Goal: Task Accomplishment & Management: Use online tool/utility

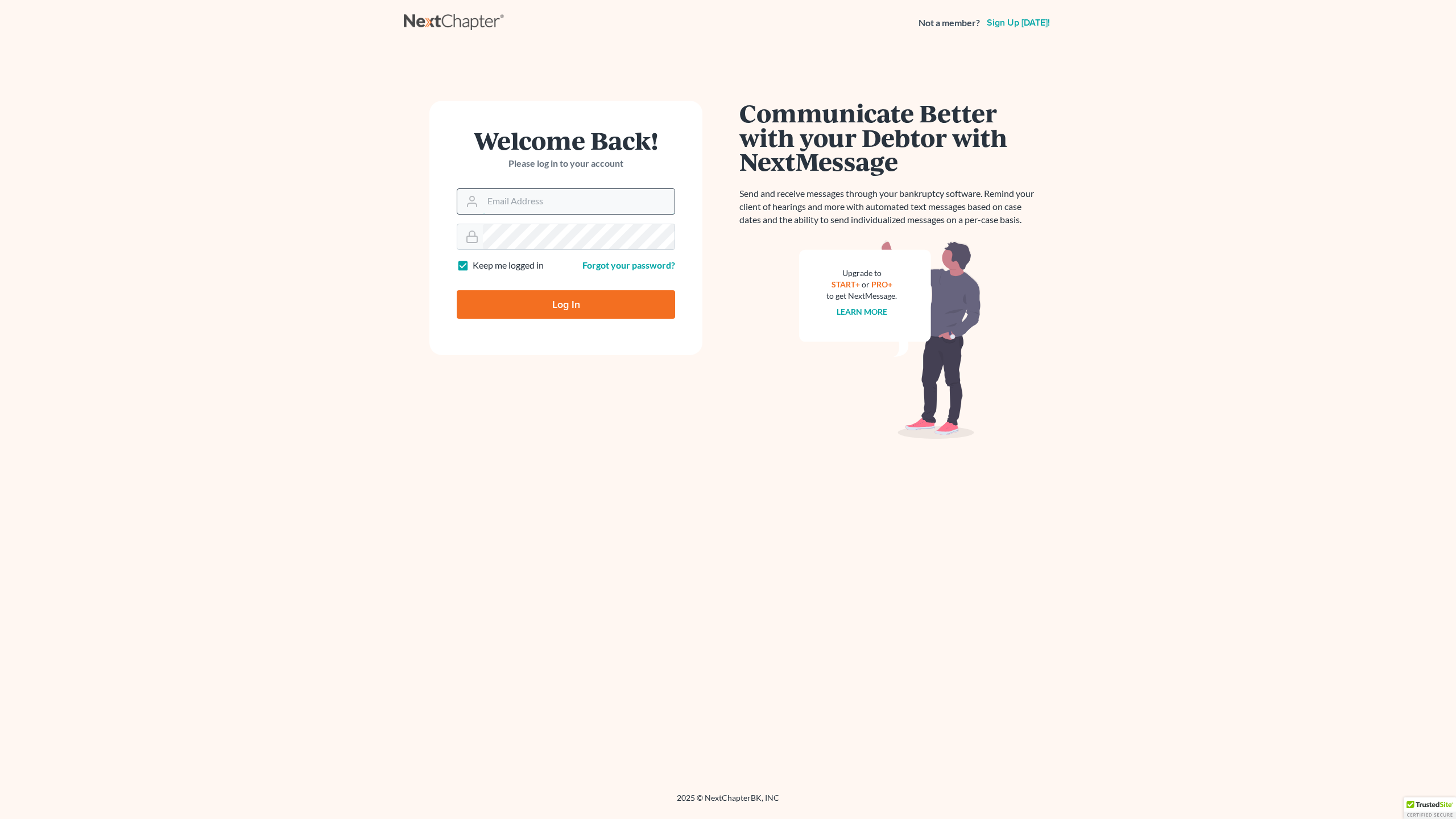
drag, startPoint x: 0, startPoint y: 0, endPoint x: 496, endPoint y: 198, distance: 534.1
click at [496, 198] on input "Email Address" at bounding box center [579, 202] width 191 height 25
type input "[EMAIL_ADDRESS][DOMAIN_NAME]"
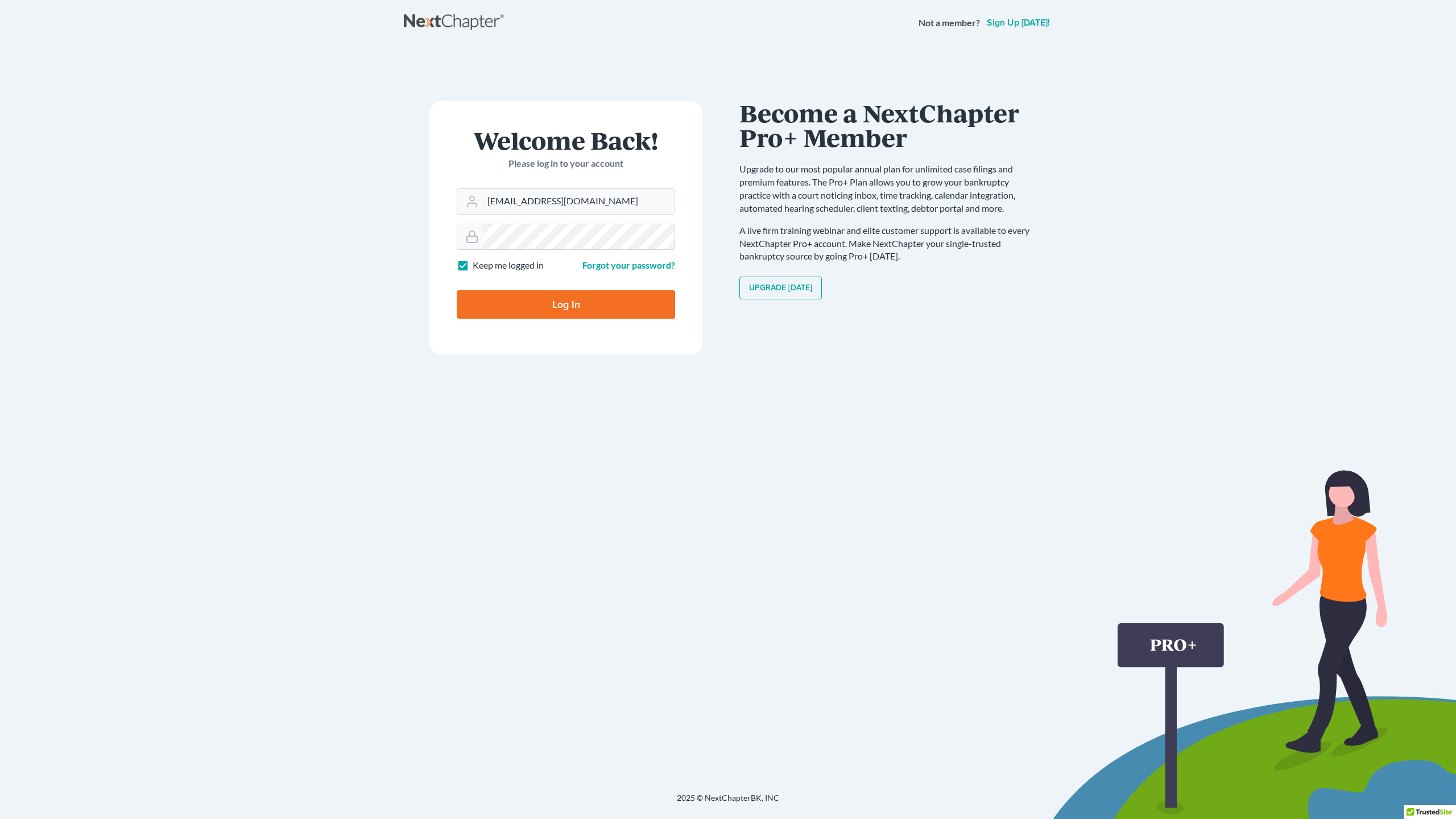
click at [561, 305] on input "Log In" at bounding box center [566, 304] width 219 height 28
type input "Thinking..."
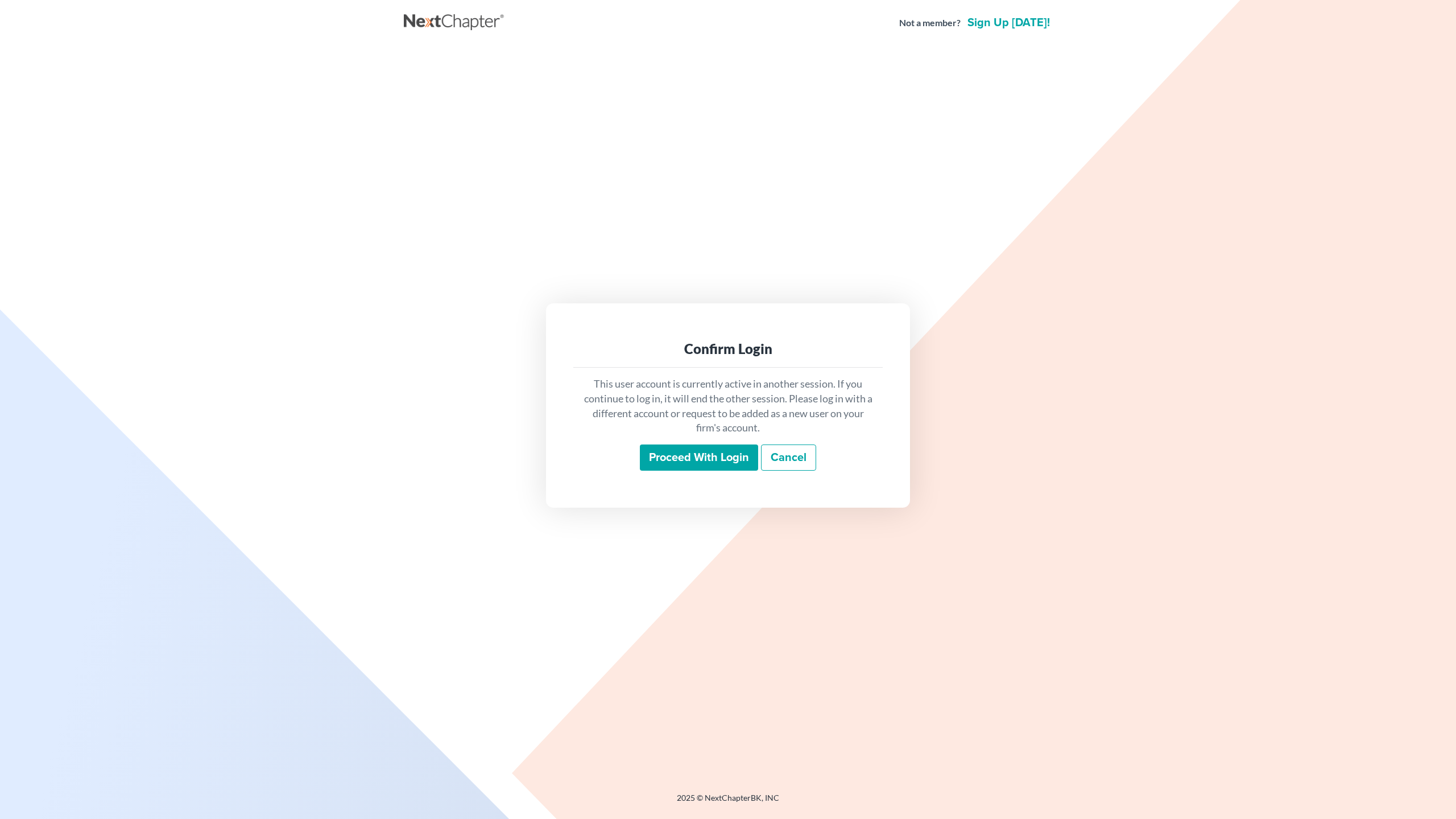
click at [730, 455] on input "Proceed with login" at bounding box center [699, 457] width 118 height 26
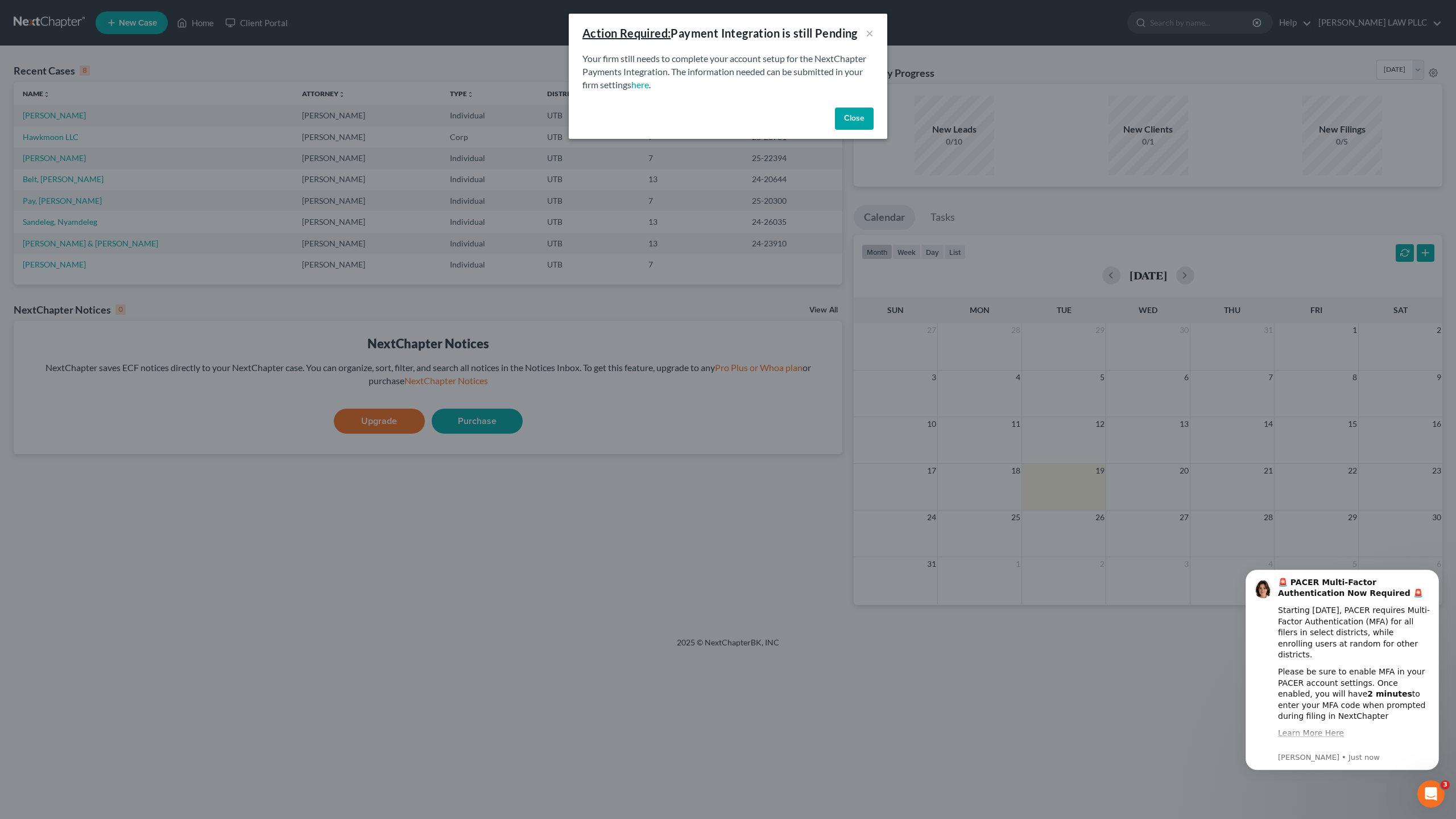
click at [848, 112] on button "Close" at bounding box center [854, 119] width 39 height 23
